Goal: Feedback & Contribution: Submit feedback/report problem

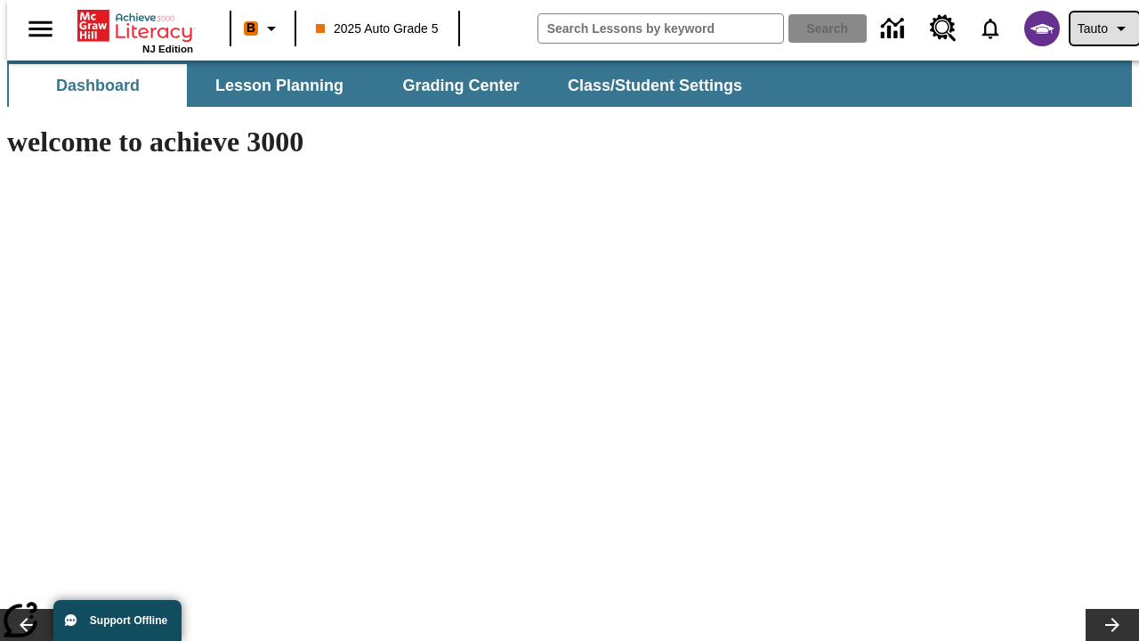
click at [1095, 28] on span "Tauto" at bounding box center [1093, 29] width 30 height 19
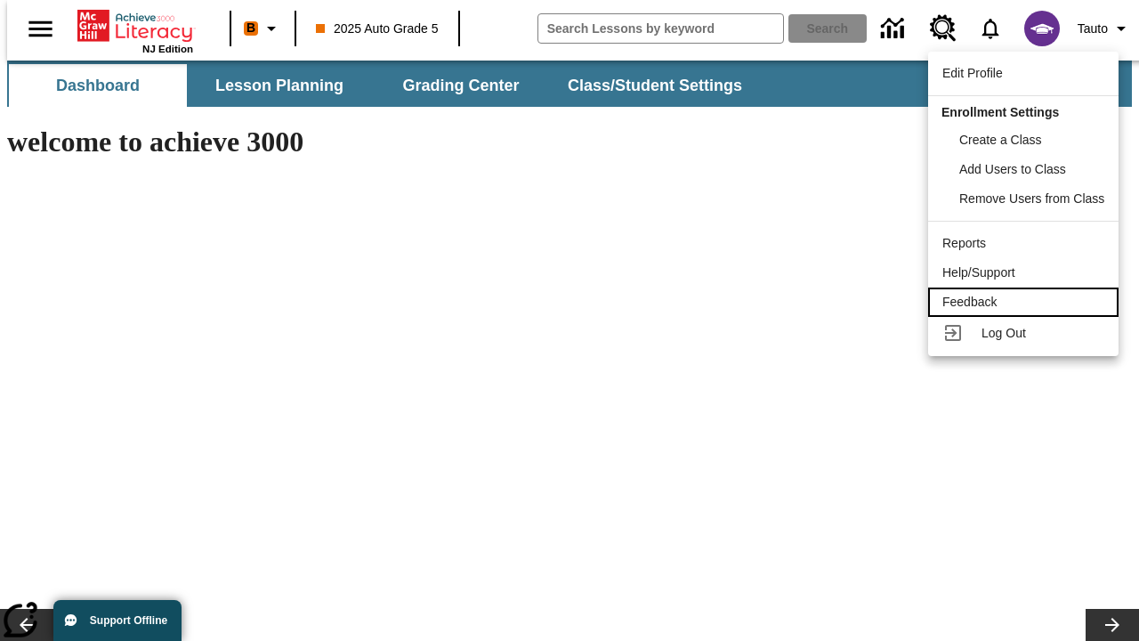
click at [1026, 302] on div "Feedback" at bounding box center [1023, 302] width 162 height 19
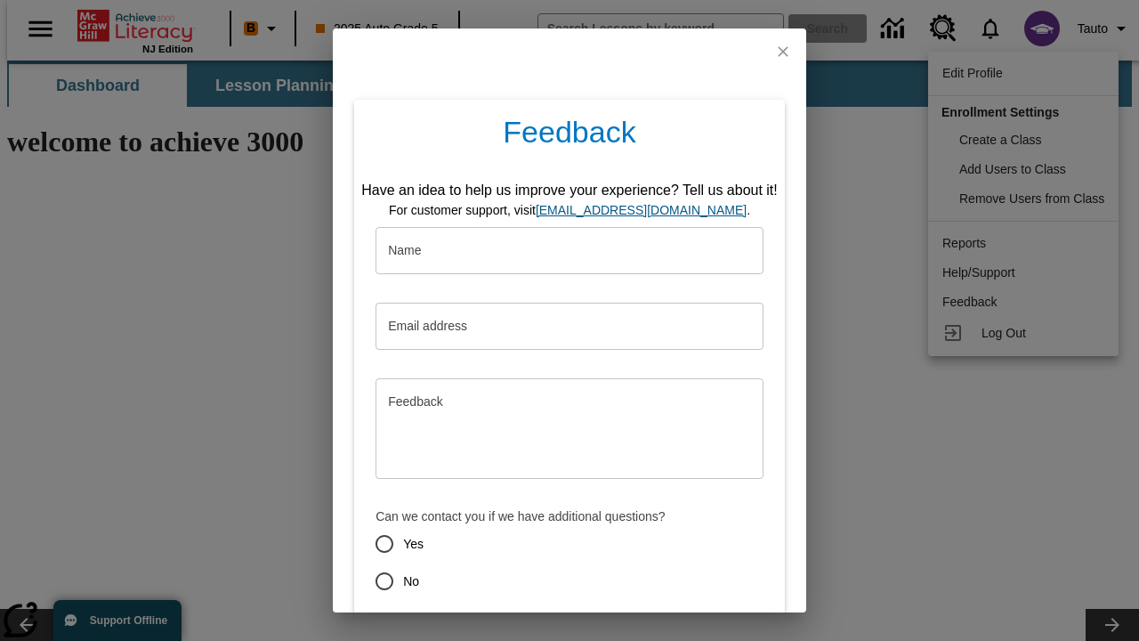
click at [476, 628] on button "Submit" at bounding box center [487, 644] width 70 height 33
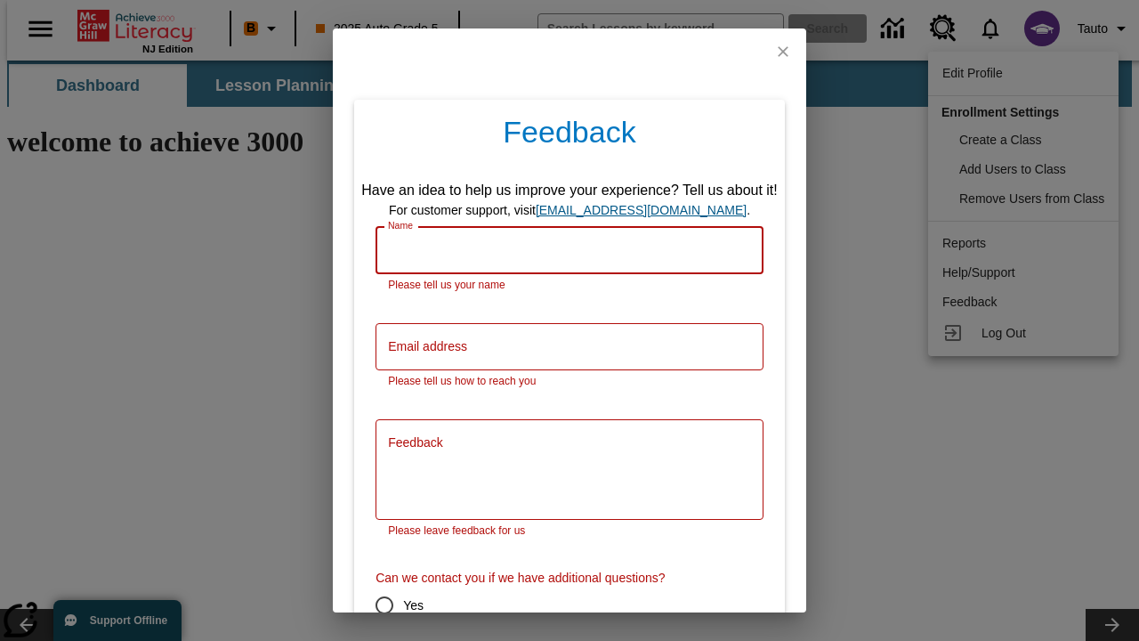
scroll to position [88, 0]
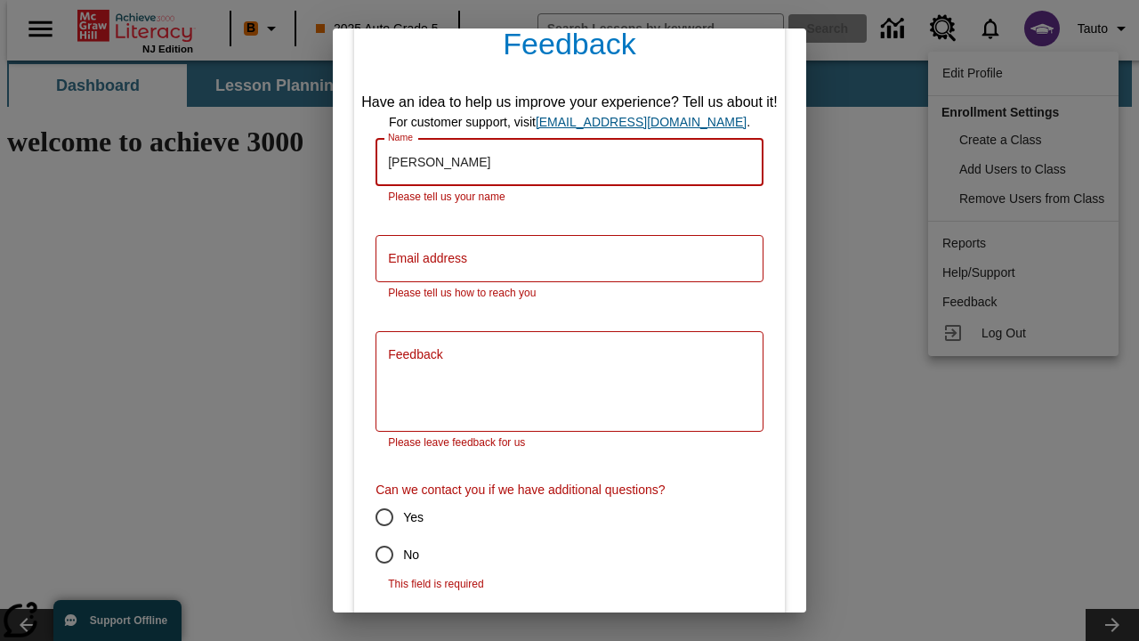
type input "[PERSON_NAME]"
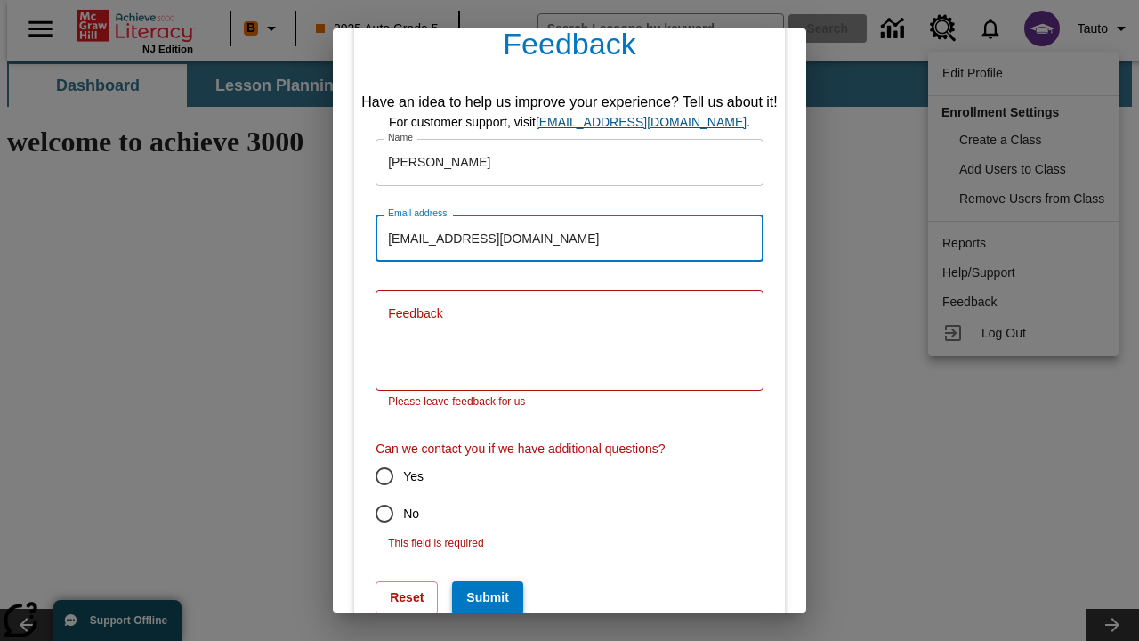
type input "[EMAIL_ADDRESS][DOMAIN_NAME]"
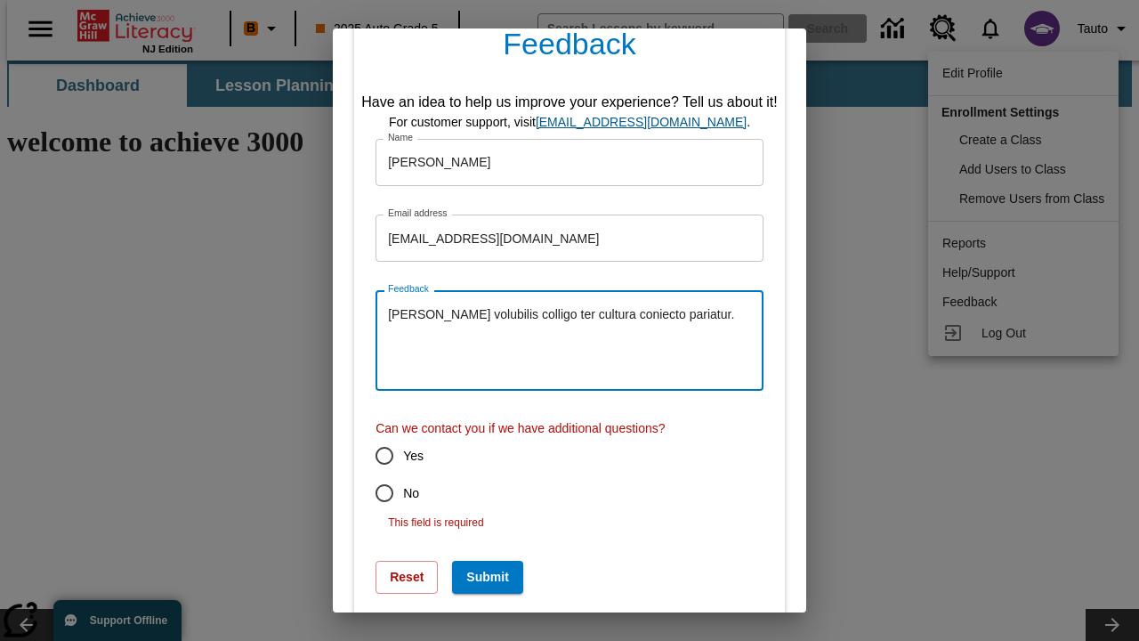
type textarea "[PERSON_NAME] volubilis colligo ter cultura coniecto pariatur."
click at [372, 493] on input "No" at bounding box center [384, 492] width 37 height 37
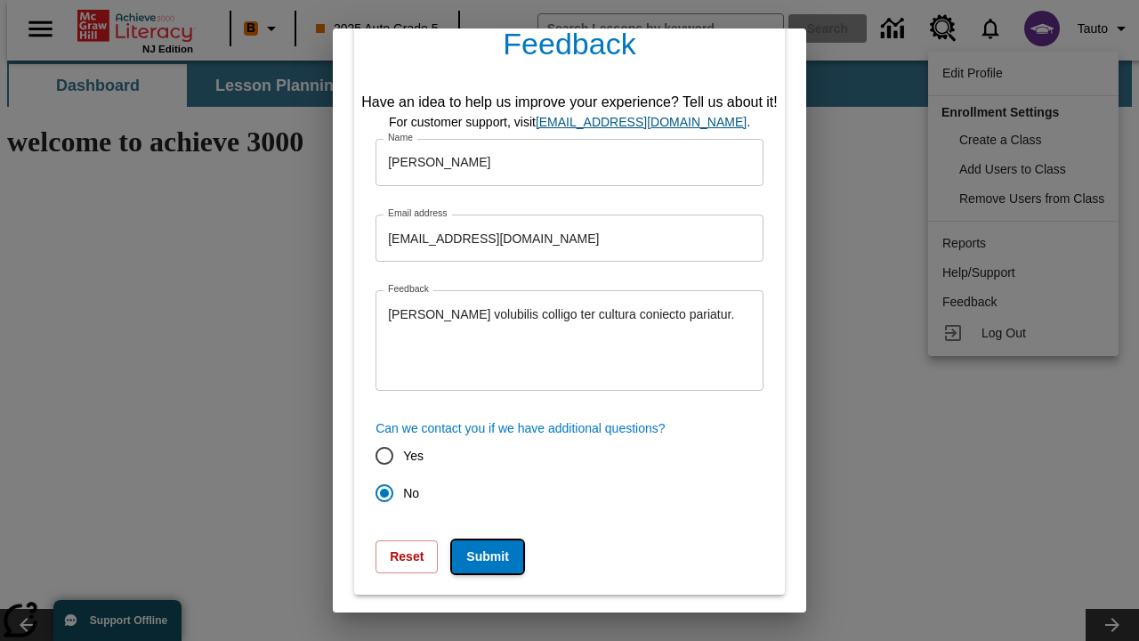
click at [476, 556] on button "Submit" at bounding box center [487, 556] width 70 height 33
radio input "false"
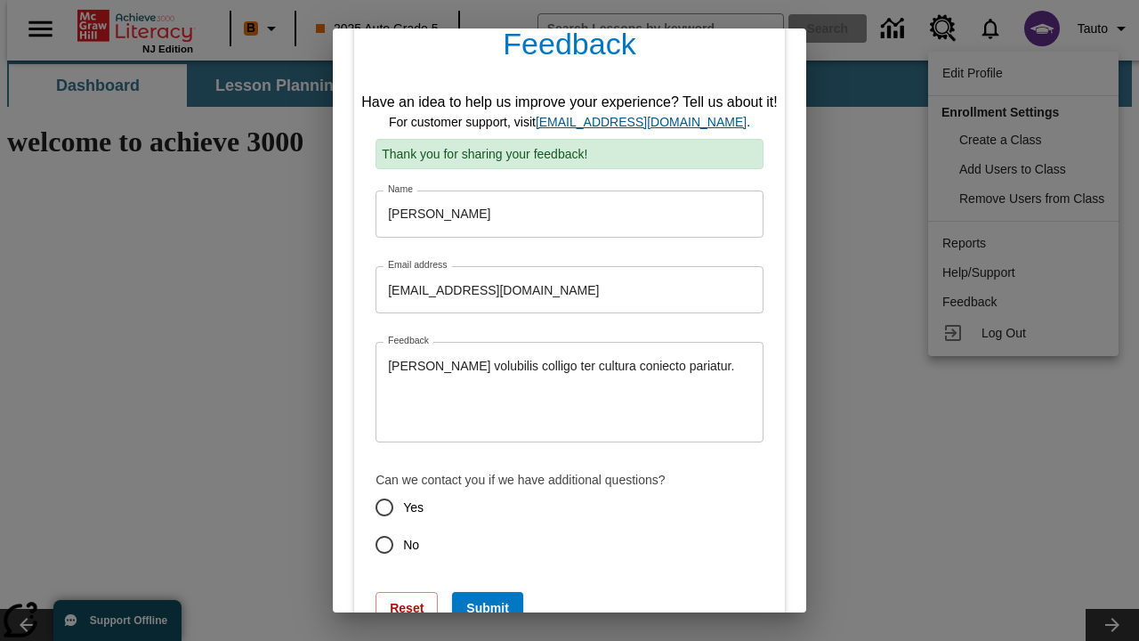
click at [647, 122] on link "[EMAIL_ADDRESS][DOMAIN_NAME]" at bounding box center [641, 122] width 211 height 14
